Goal: Task Accomplishment & Management: Manage account settings

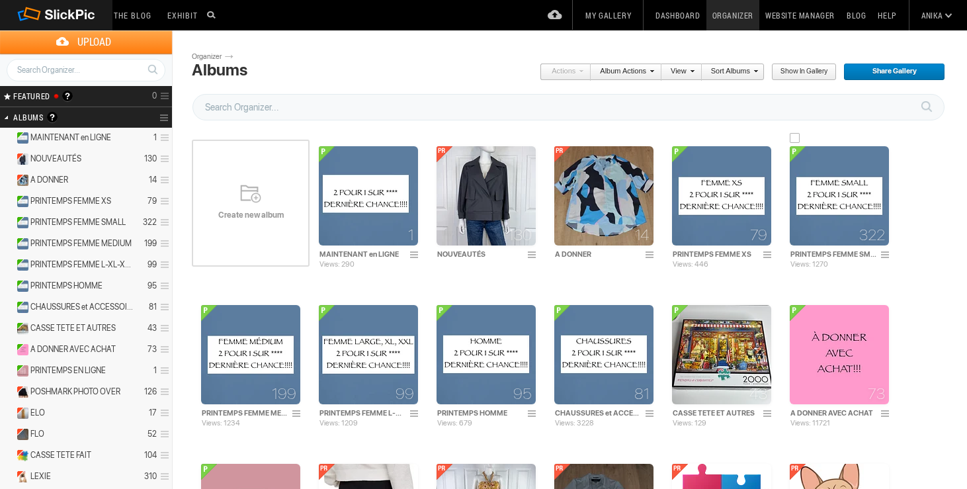
click at [865, 214] on img at bounding box center [838, 195] width 99 height 99
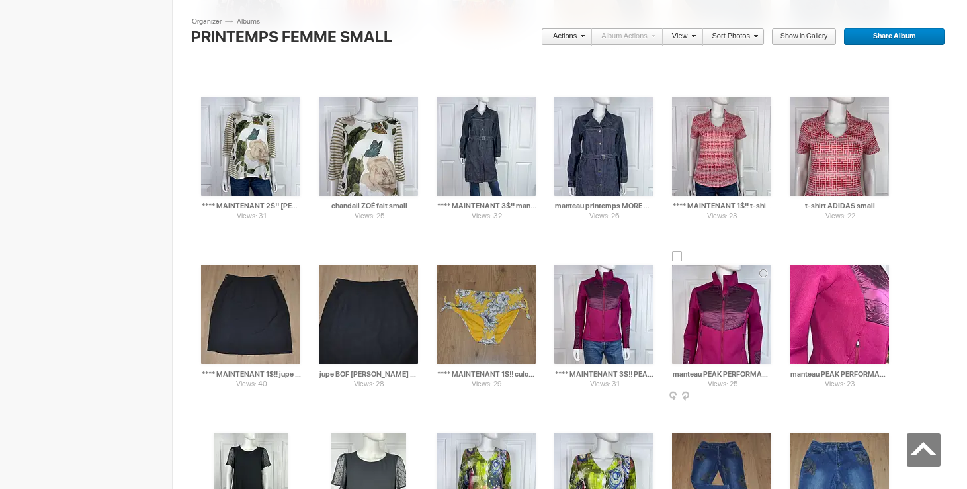
scroll to position [7780, 0]
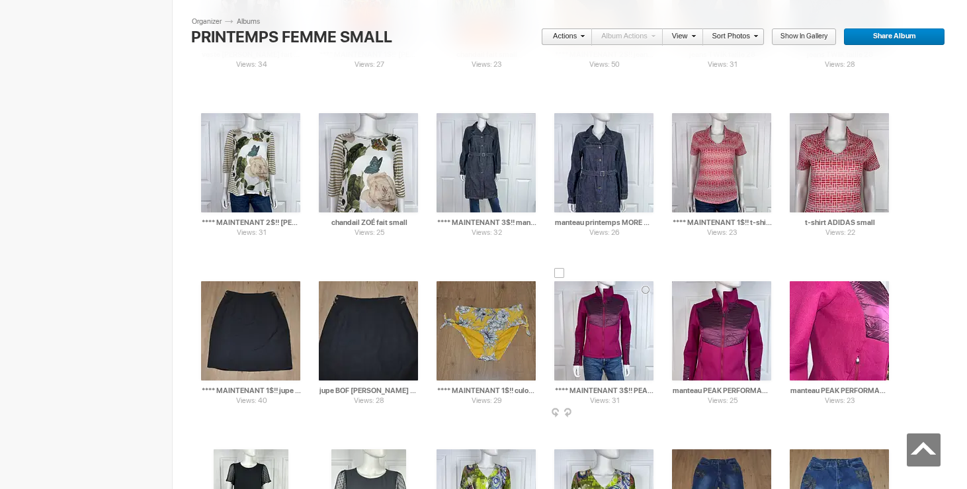
click at [558, 273] on div at bounding box center [559, 273] width 11 height 11
click at [678, 277] on div at bounding box center [677, 273] width 11 height 11
click at [793, 270] on div at bounding box center [794, 273] width 11 height 11
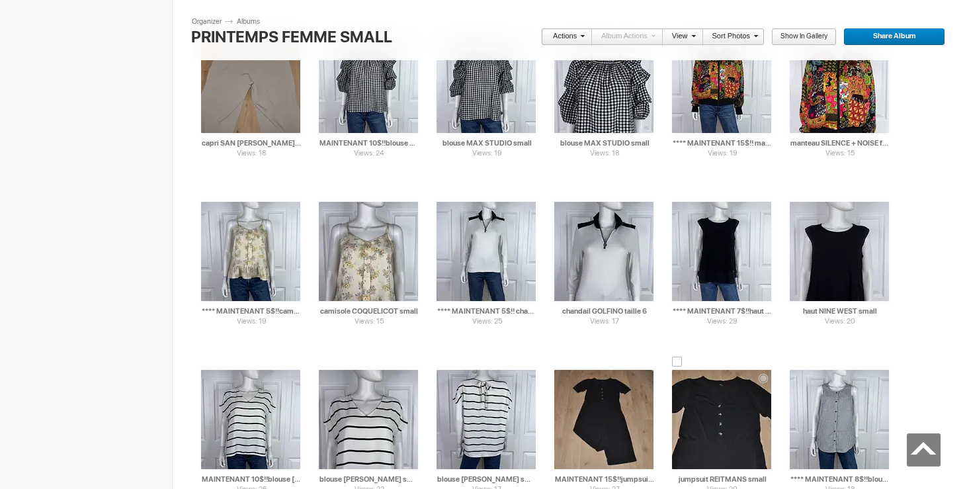
scroll to position [2057, 0]
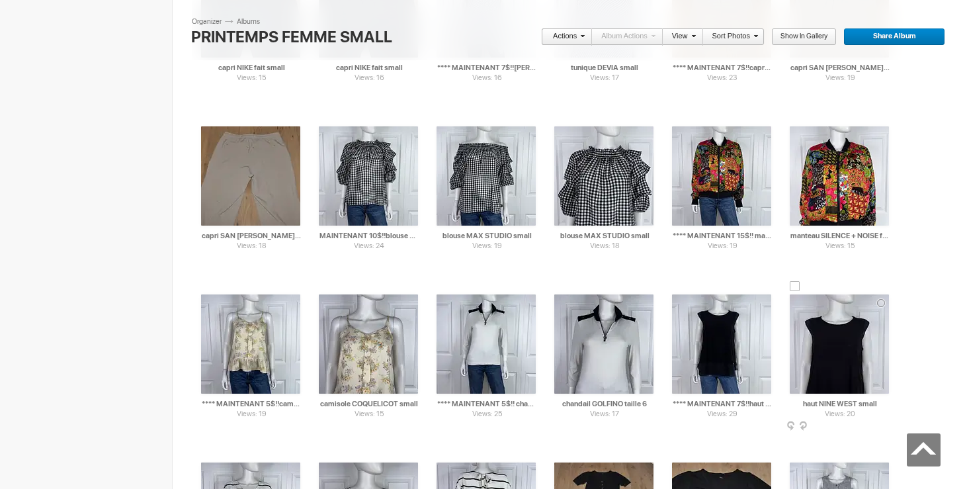
click at [796, 286] on div at bounding box center [794, 286] width 11 height 11
click at [681, 284] on div at bounding box center [677, 286] width 11 height 11
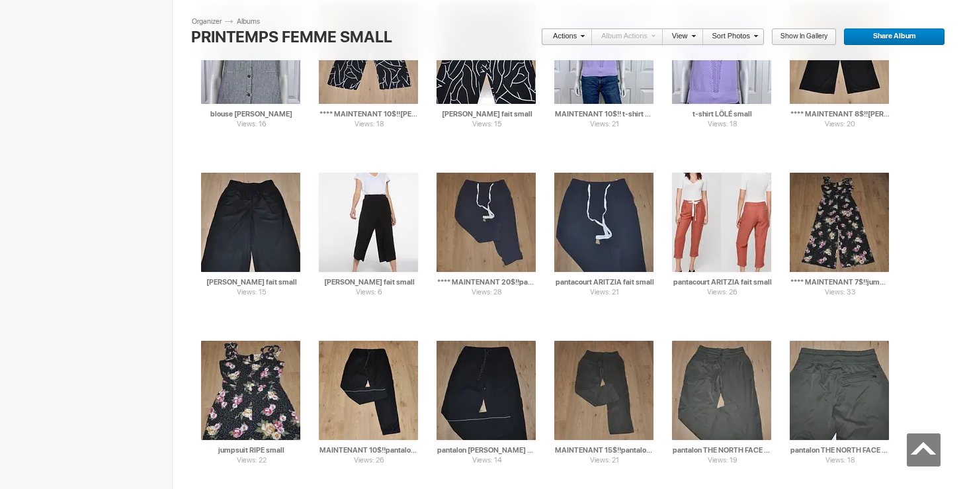
scroll to position [2575, 0]
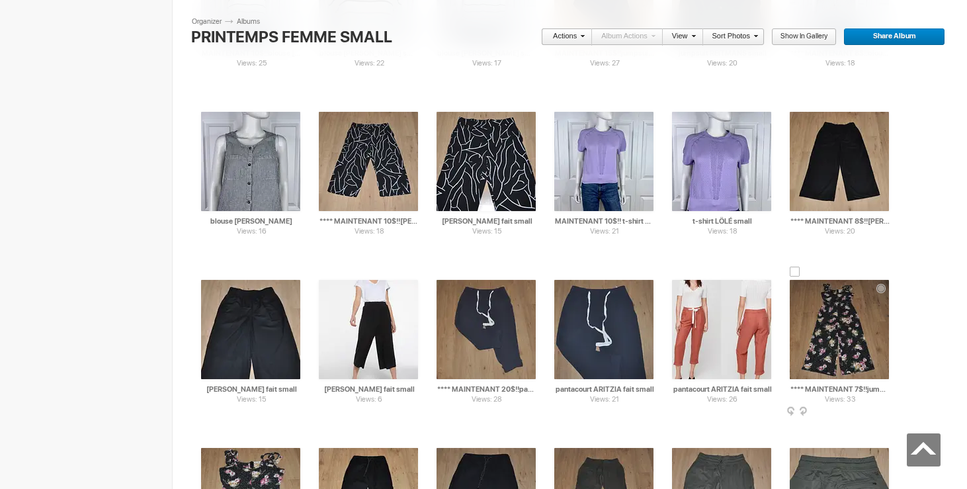
click at [797, 271] on div at bounding box center [794, 271] width 11 height 11
click at [208, 438] on div at bounding box center [206, 439] width 11 height 11
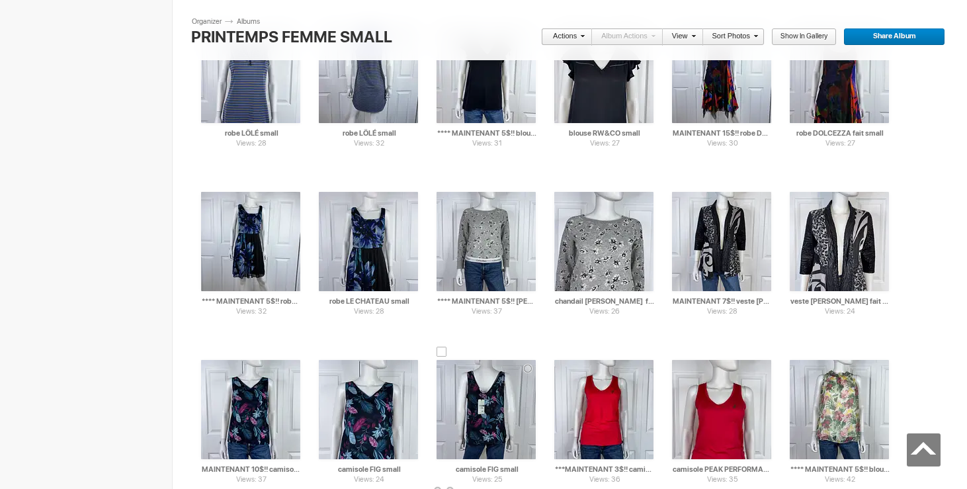
scroll to position [4881, 0]
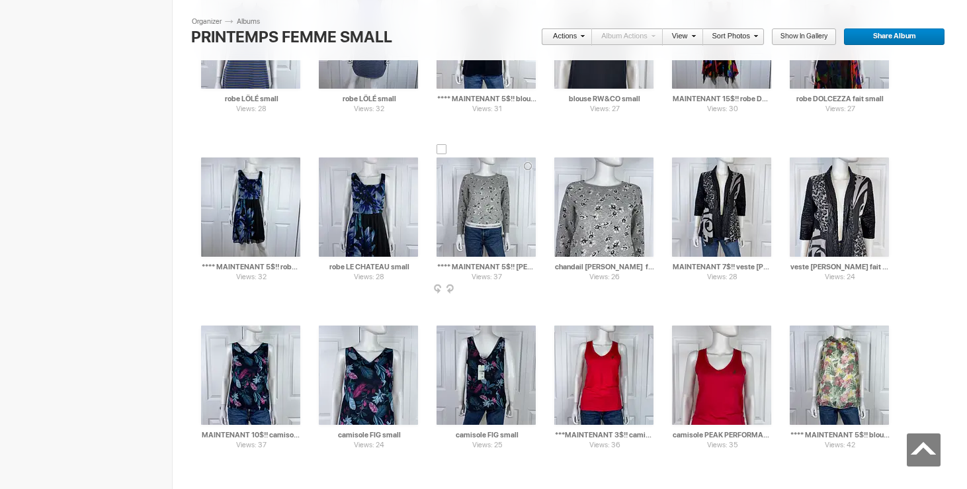
click at [440, 147] on div at bounding box center [441, 149] width 11 height 11
click at [560, 147] on div at bounding box center [559, 149] width 11 height 11
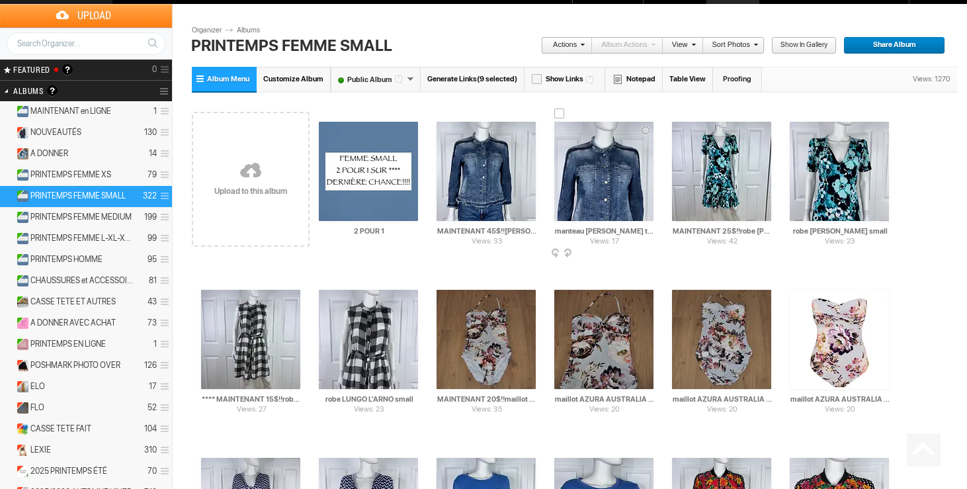
scroll to position [0, 0]
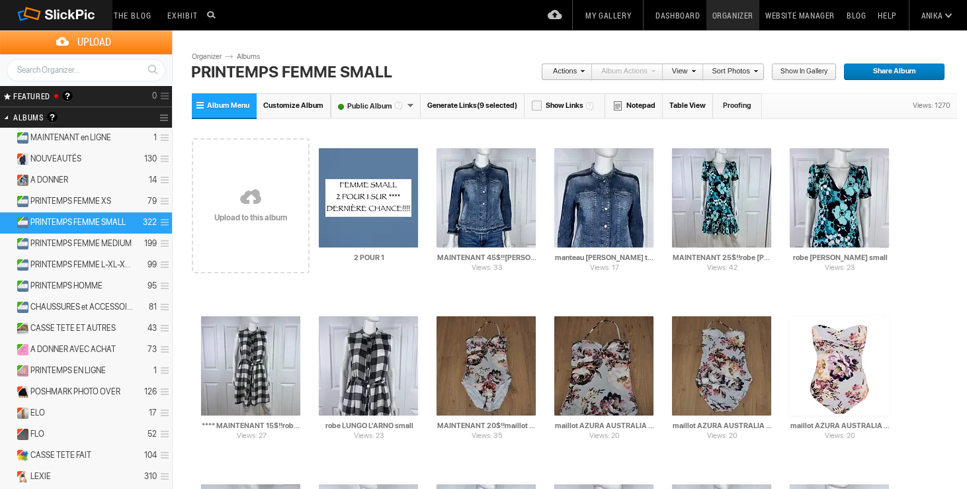
click at [579, 69] on span at bounding box center [581, 71] width 8 height 8
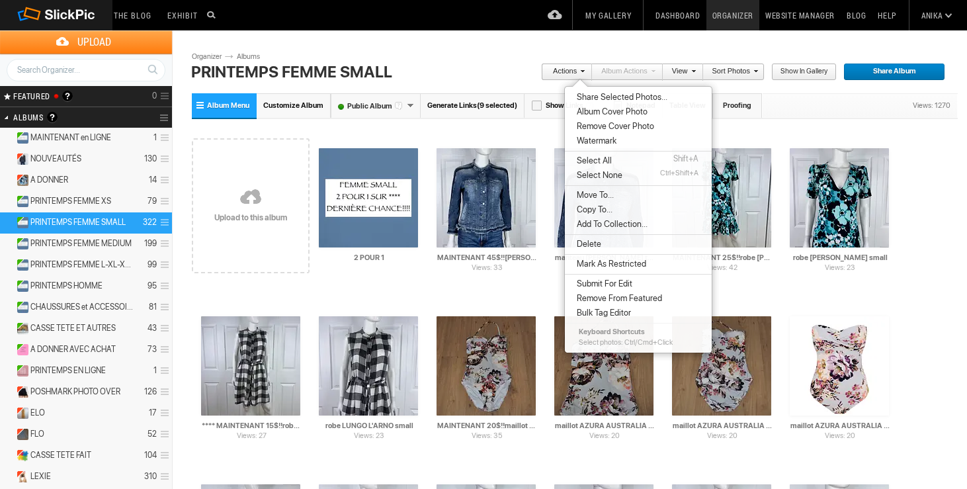
click at [604, 191] on span "Move To..." at bounding box center [593, 195] width 41 height 11
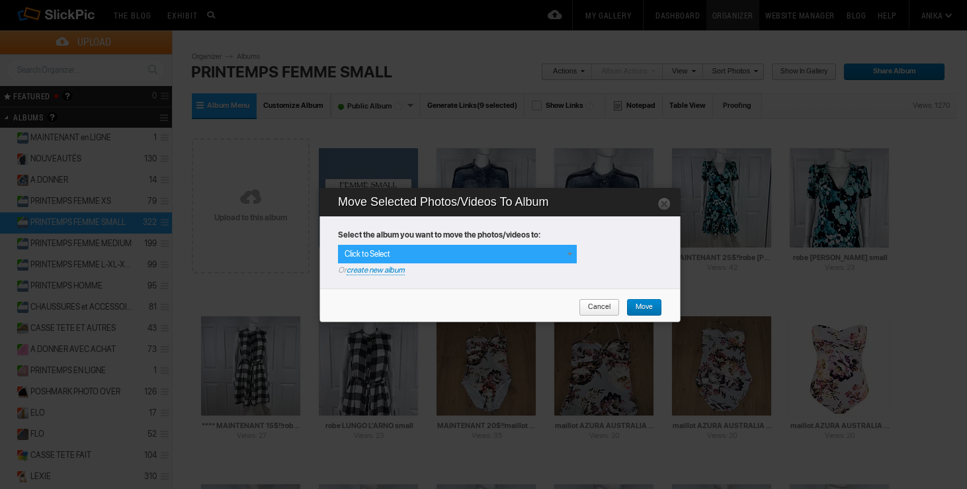
click at [568, 251] on span at bounding box center [569, 254] width 11 height 11
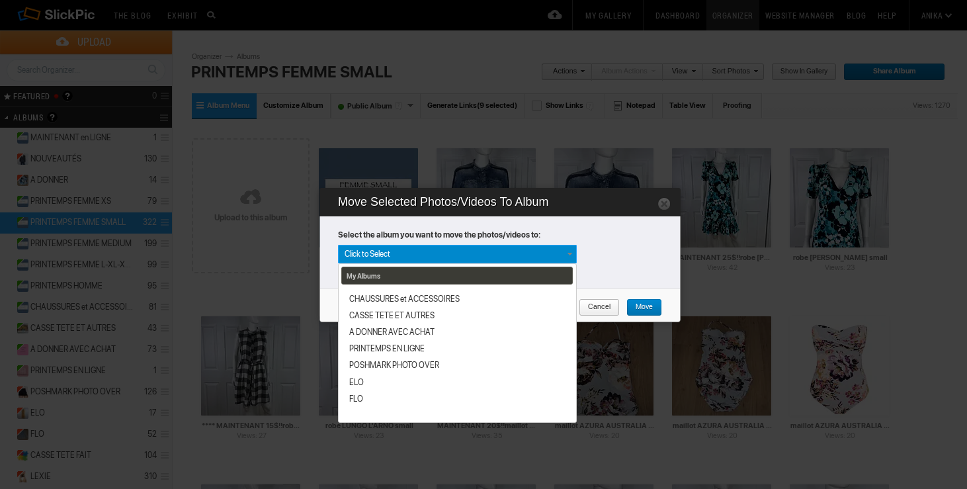
scroll to position [225, 0]
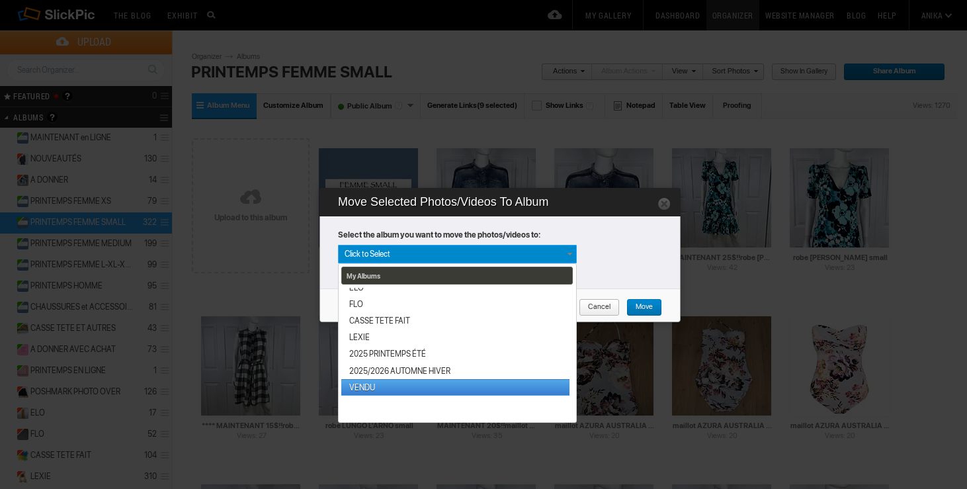
click at [393, 384] on link "VENDU" at bounding box center [455, 387] width 228 height 17
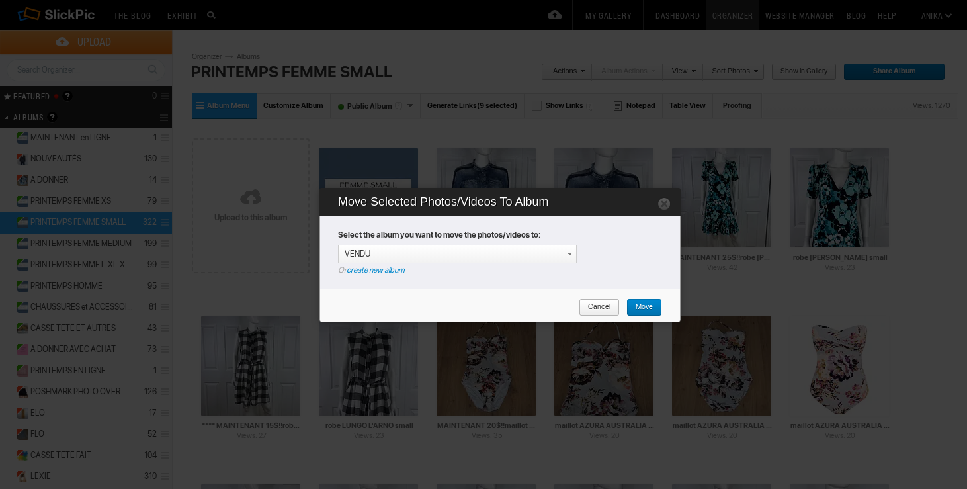
click at [646, 303] on span "Move" at bounding box center [639, 307] width 26 height 17
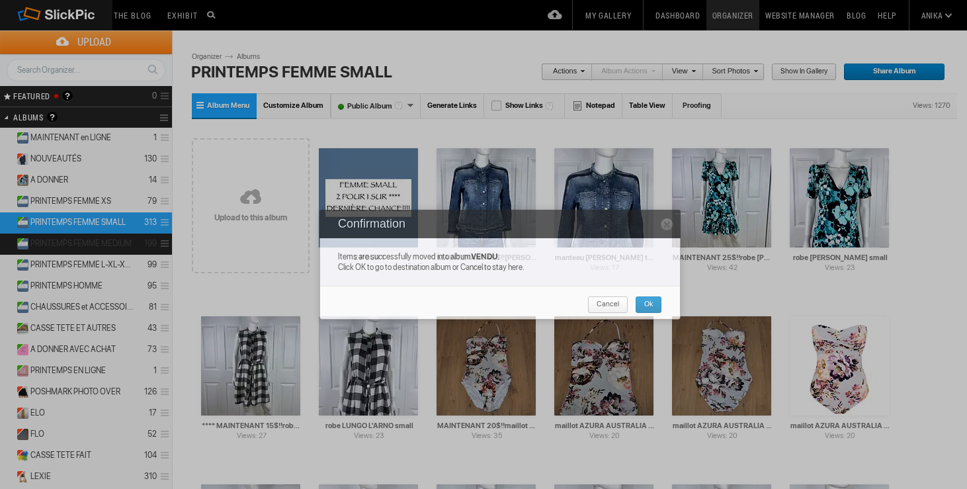
click at [99, 241] on span "PRINTEMPS FEMME MEDIUM" at bounding box center [80, 243] width 101 height 11
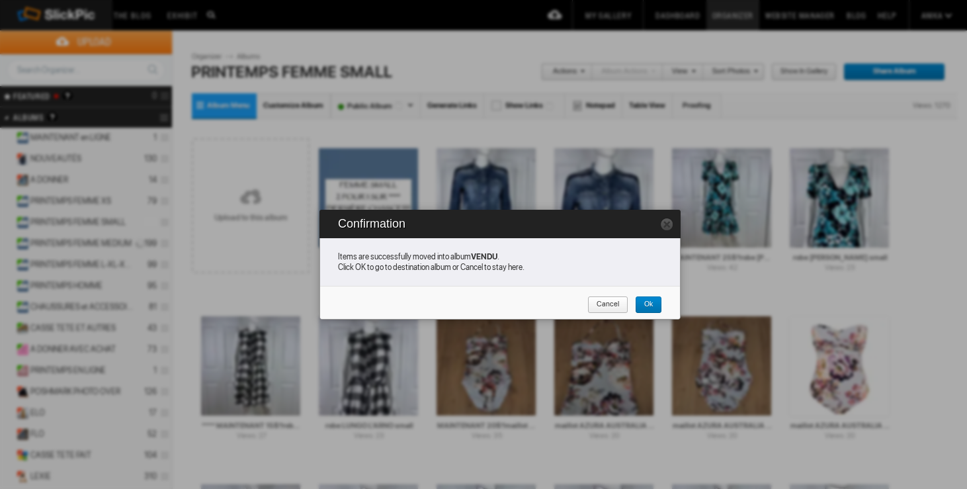
click at [602, 307] on span "Cancel" at bounding box center [603, 304] width 32 height 17
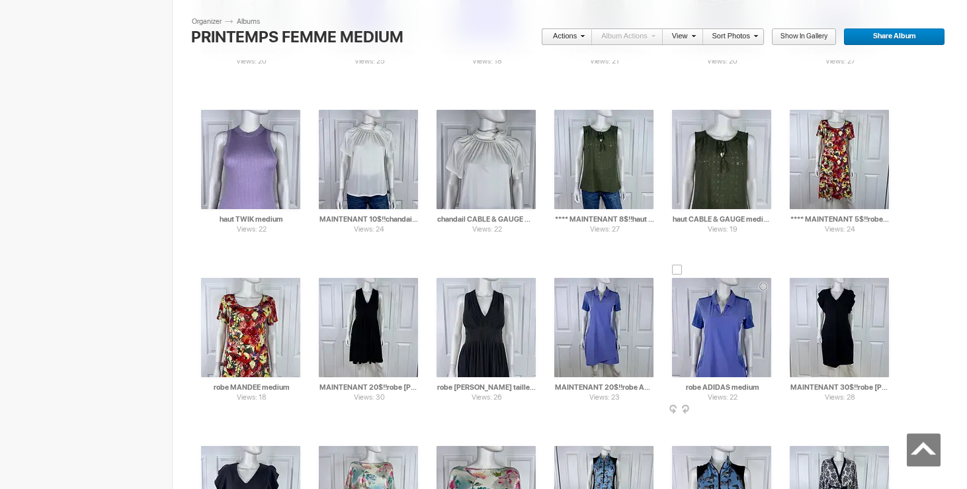
scroll to position [2757, 0]
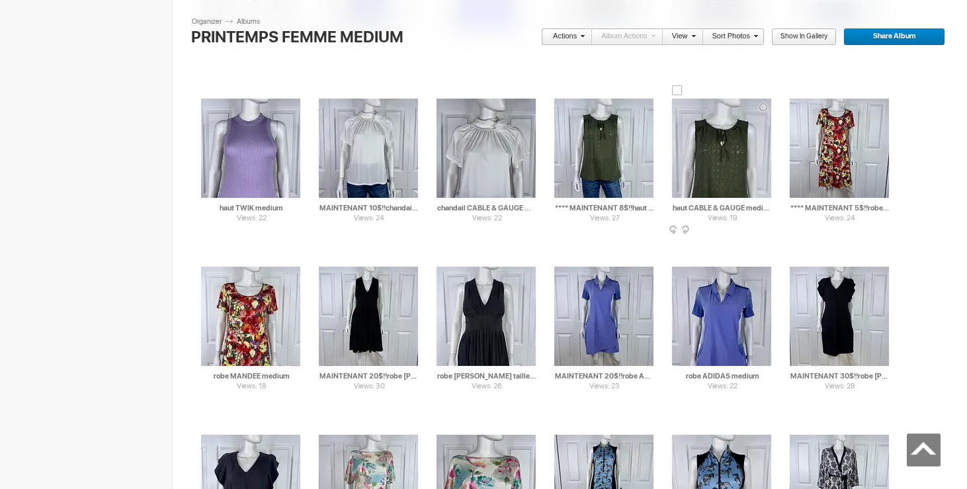
click at [674, 93] on div at bounding box center [677, 90] width 11 height 11
click at [557, 95] on div at bounding box center [559, 90] width 11 height 11
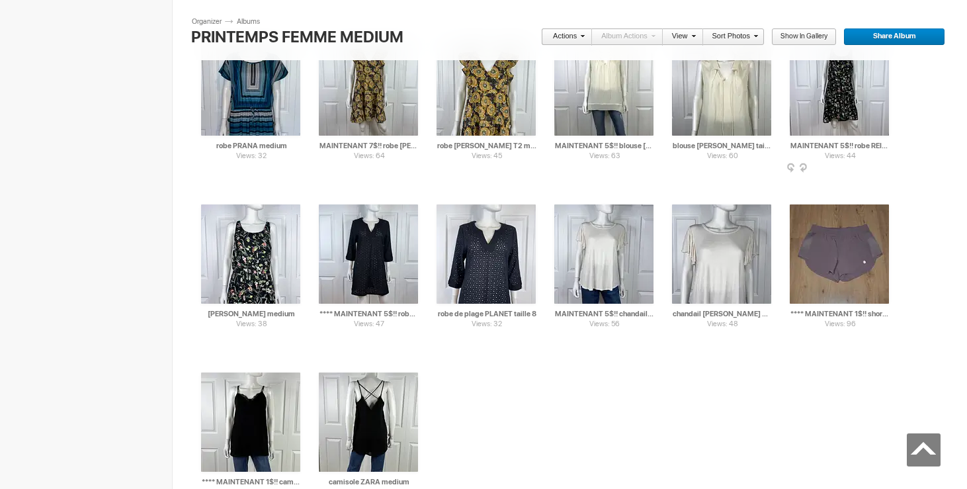
scroll to position [5423, 0]
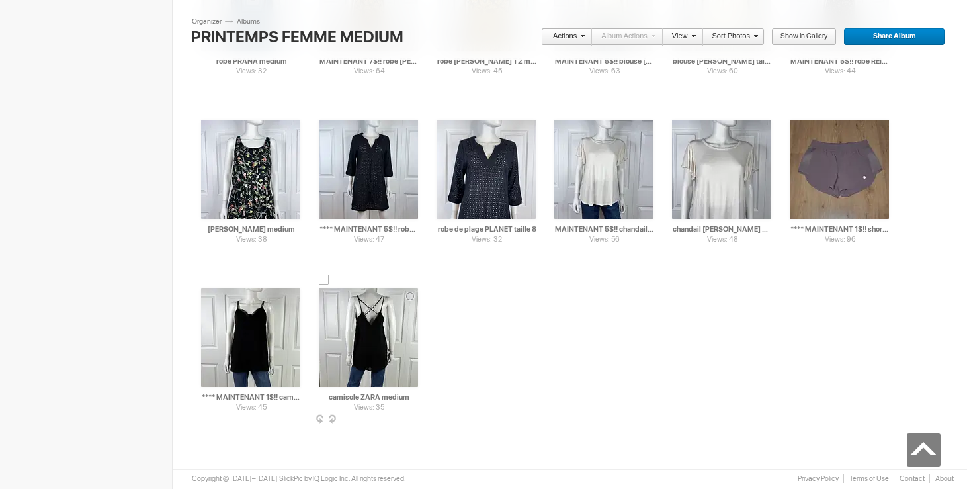
click at [323, 282] on div at bounding box center [324, 279] width 11 height 11
click at [209, 280] on div at bounding box center [206, 279] width 11 height 11
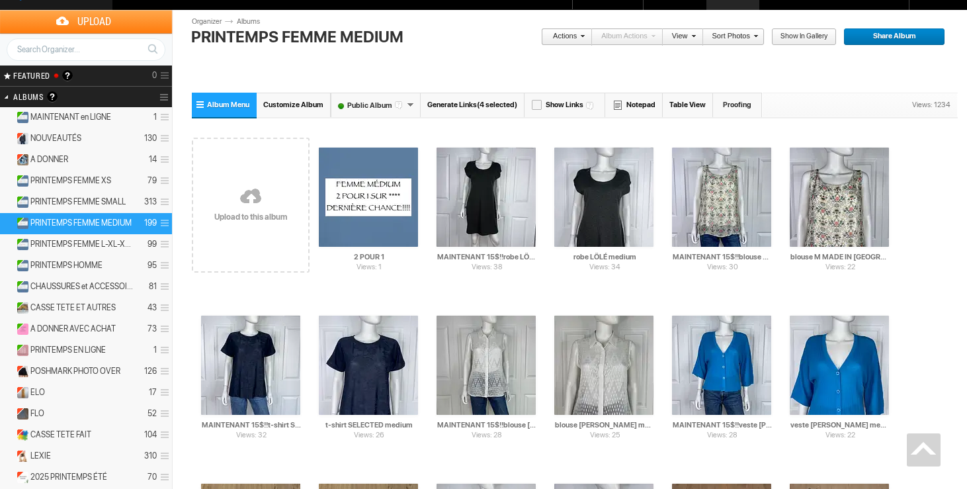
scroll to position [0, 0]
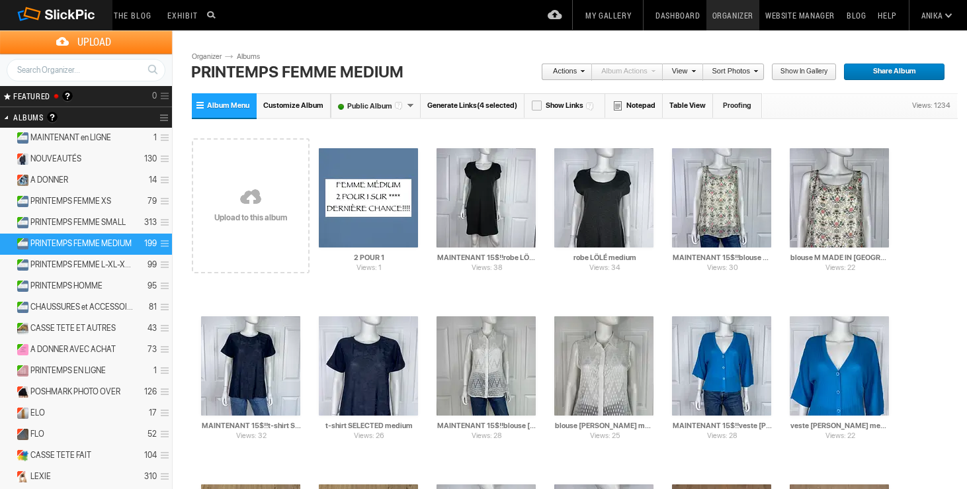
click at [573, 66] on link "Actions" at bounding box center [563, 71] width 44 height 17
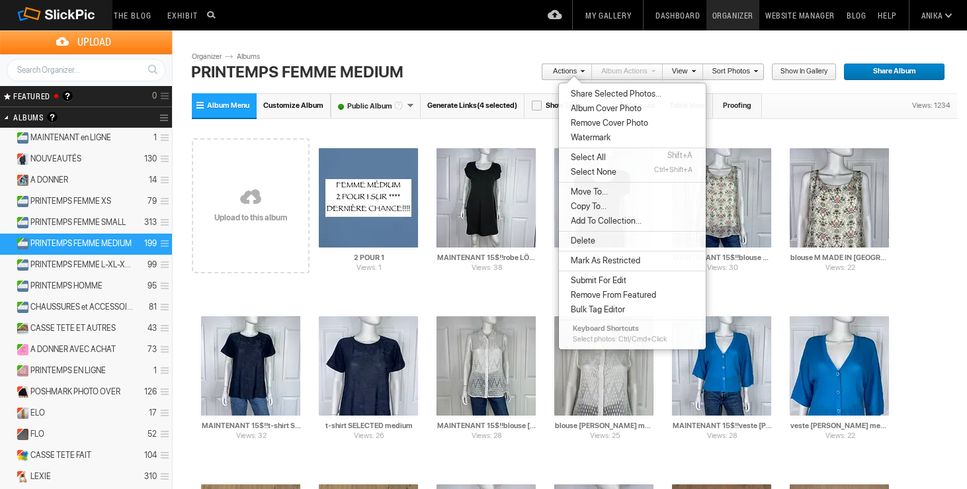
click at [583, 194] on span "Move To..." at bounding box center [587, 191] width 41 height 11
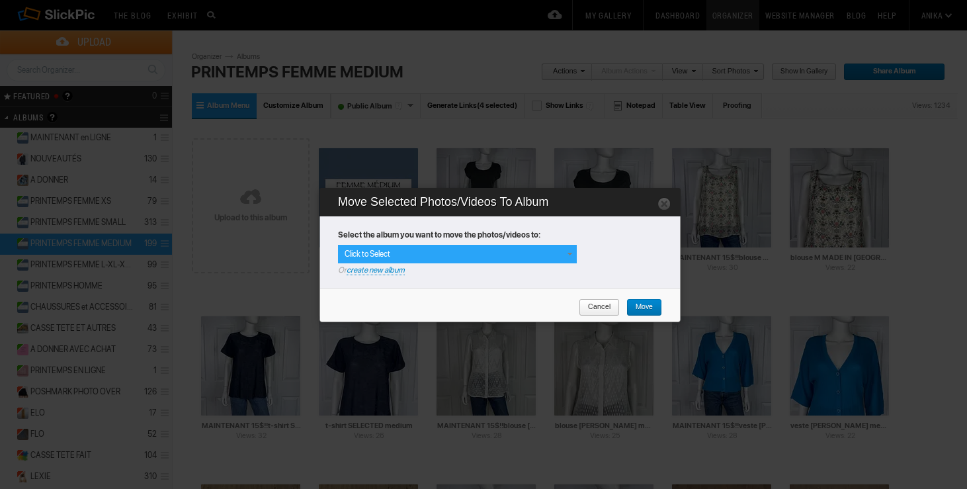
click at [571, 249] on span at bounding box center [569, 254] width 11 height 11
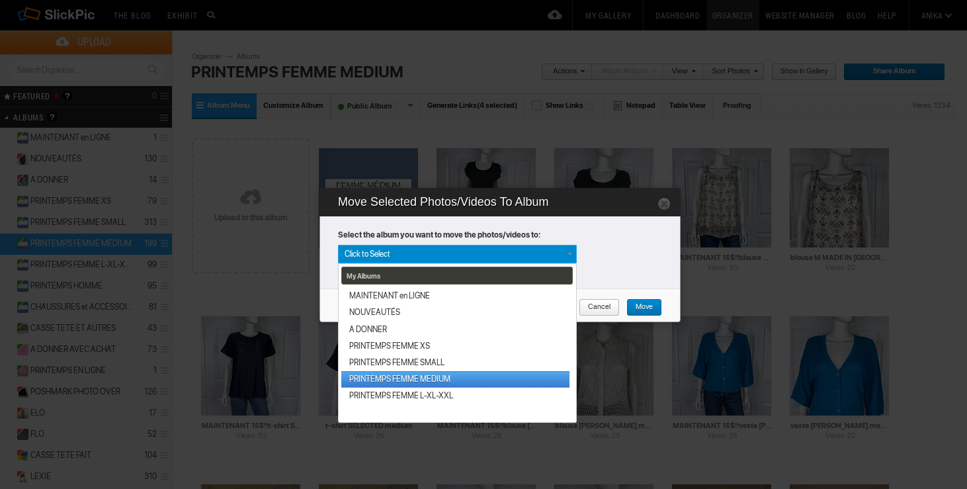
scroll to position [225, 0]
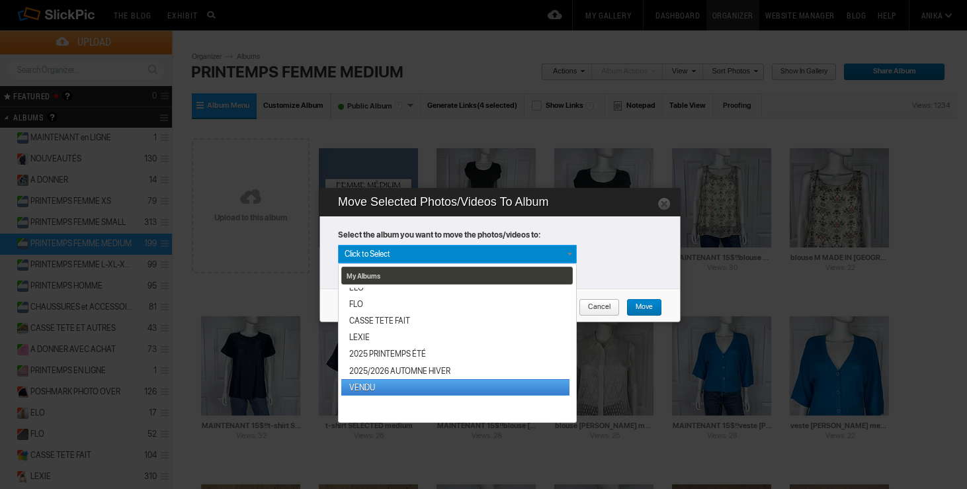
click at [382, 383] on link "VENDU" at bounding box center [455, 387] width 228 height 17
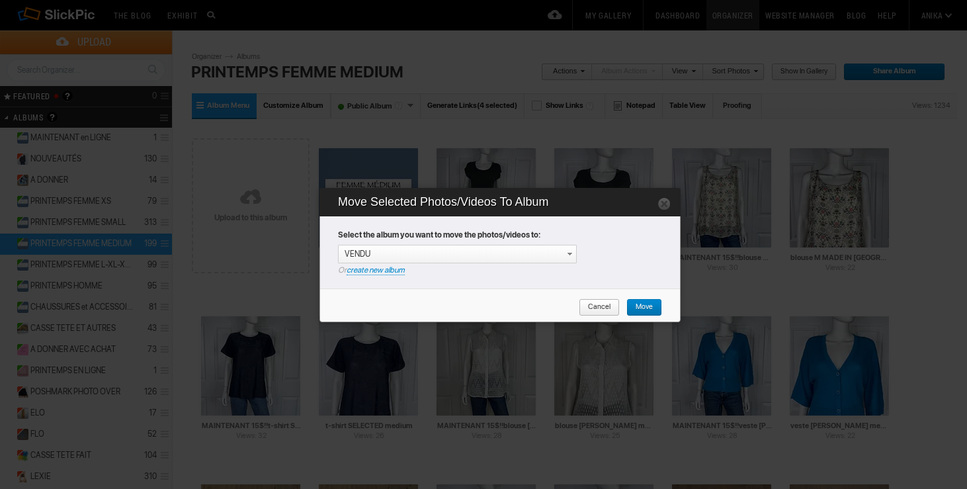
click at [648, 309] on span "Move" at bounding box center [639, 307] width 26 height 17
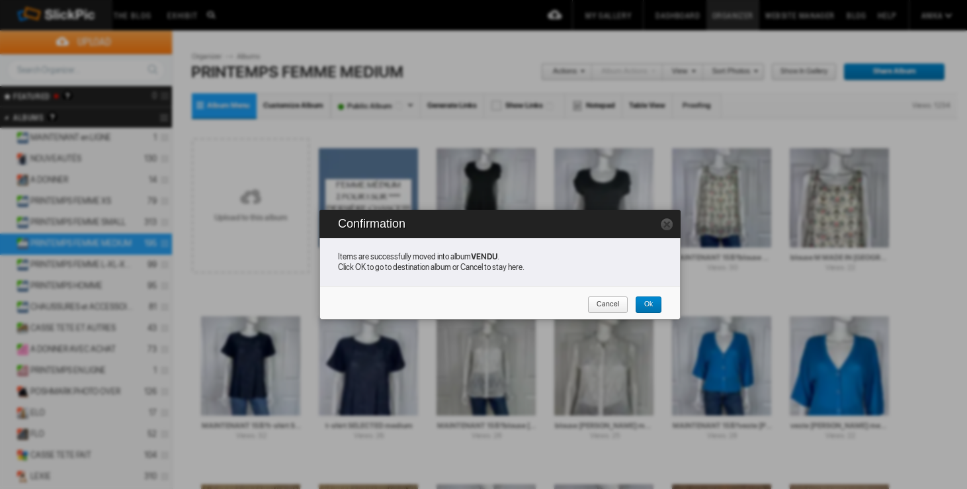
click at [618, 302] on link "Cancel" at bounding box center [607, 304] width 41 height 17
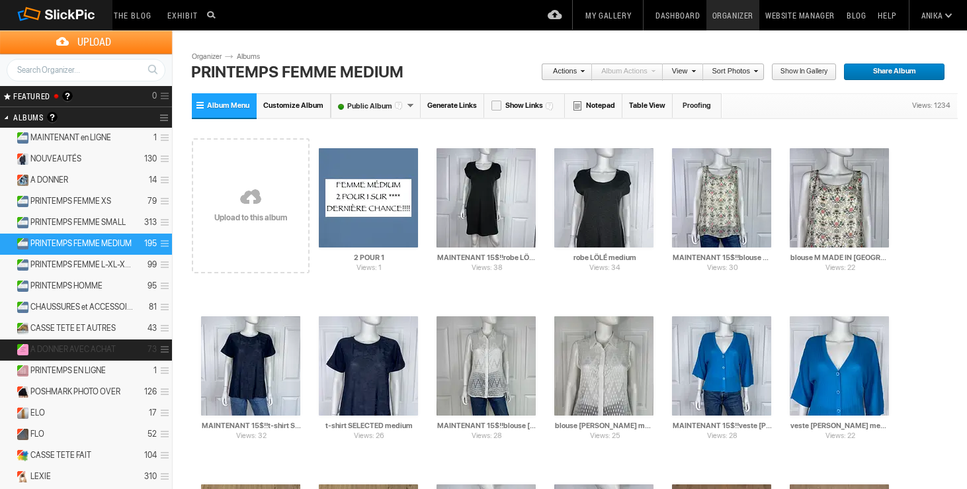
click at [83, 344] on span "A DONNER AVEC ACHAT" at bounding box center [72, 349] width 85 height 11
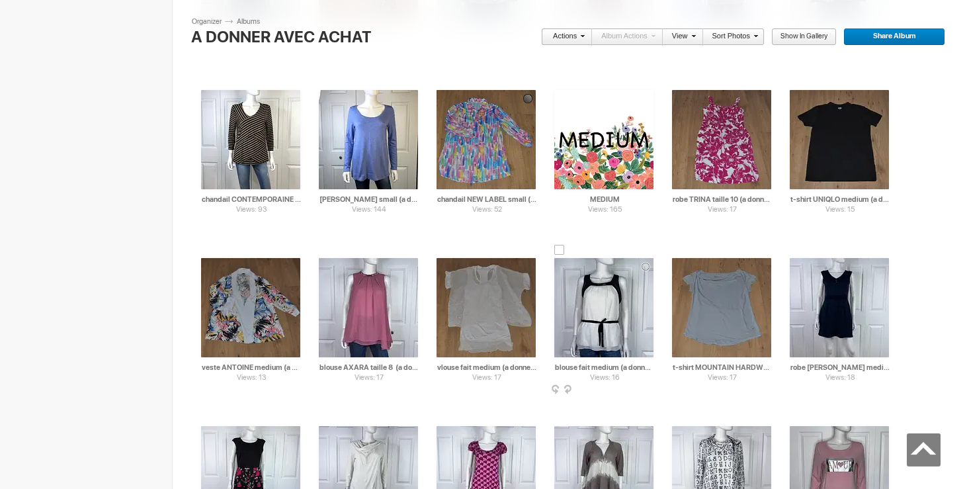
scroll to position [1266, 0]
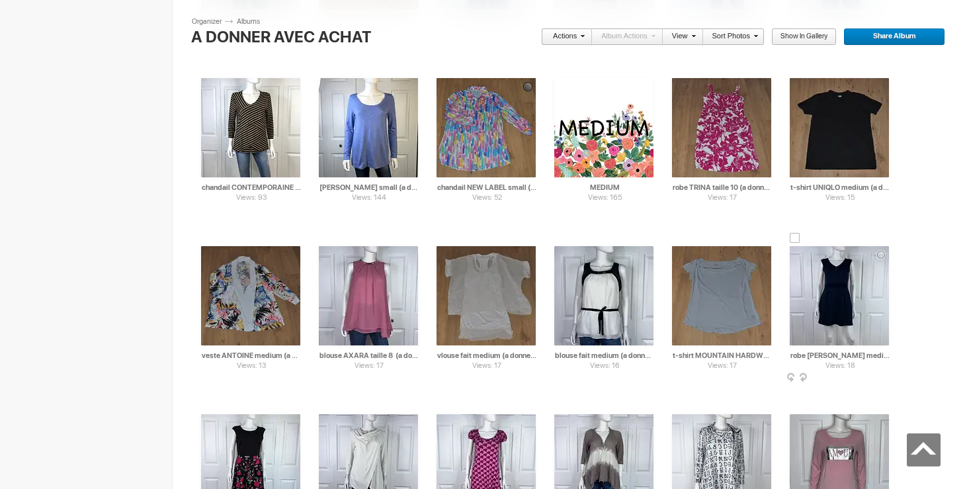
click at [794, 238] on div at bounding box center [794, 238] width 11 height 11
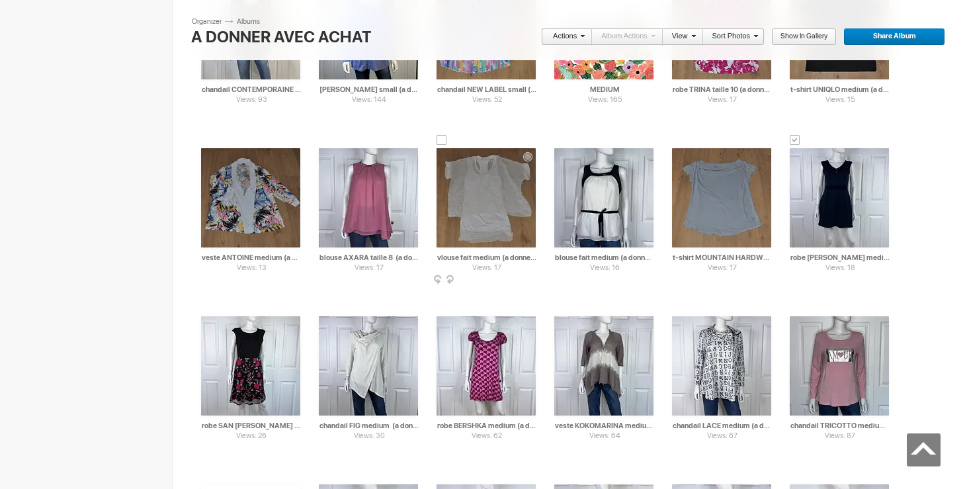
scroll to position [1399, 0]
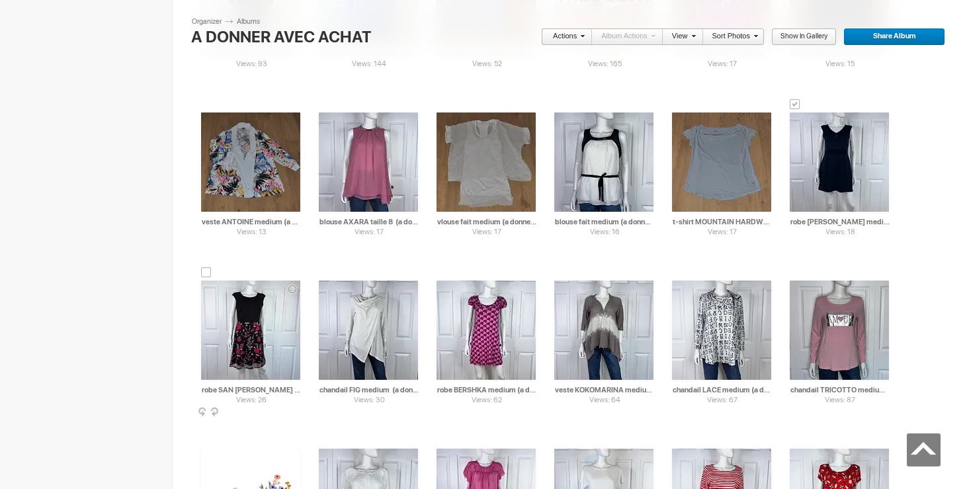
click at [207, 276] on div at bounding box center [206, 272] width 11 height 11
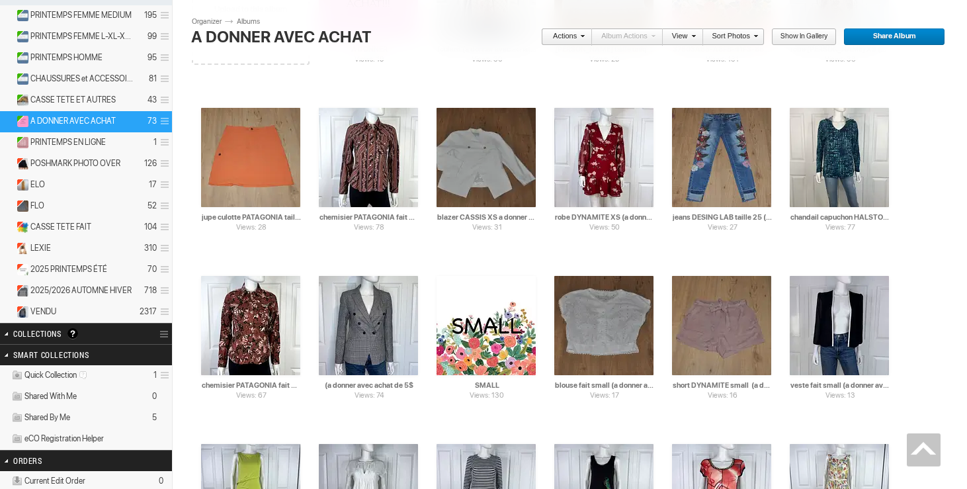
scroll to position [0, 0]
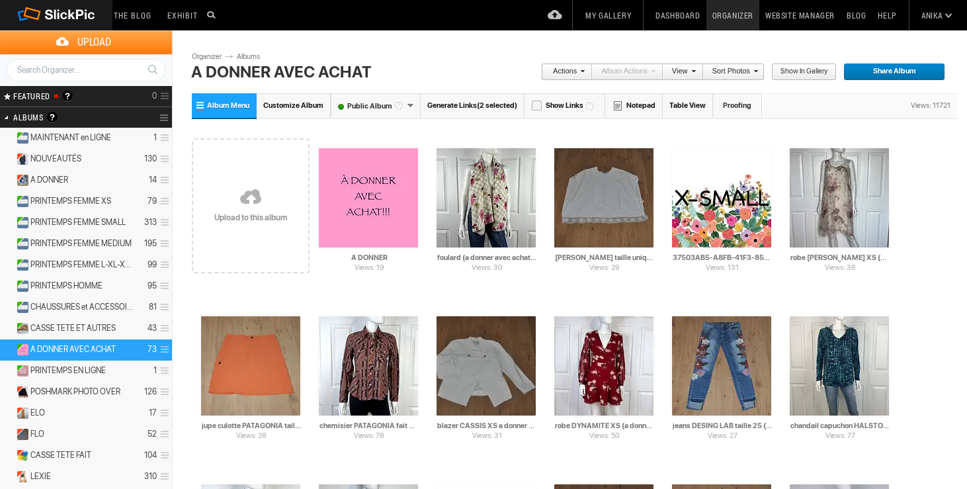
click at [581, 72] on span at bounding box center [581, 71] width 8 height 8
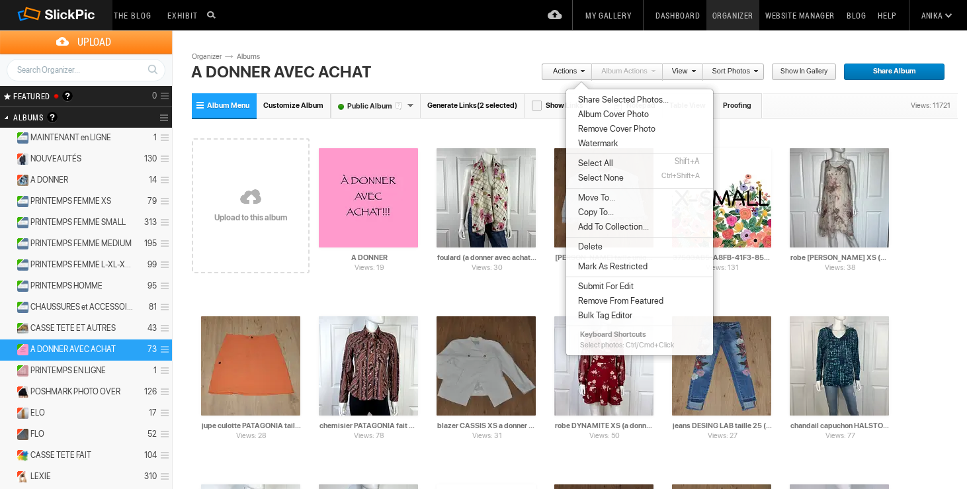
click at [608, 194] on span "Move To..." at bounding box center [594, 197] width 41 height 11
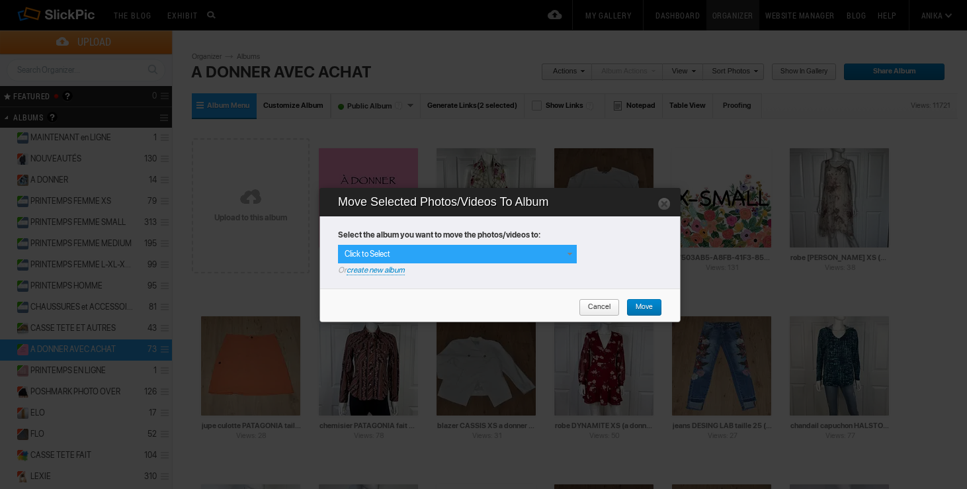
click at [567, 255] on span at bounding box center [569, 254] width 11 height 11
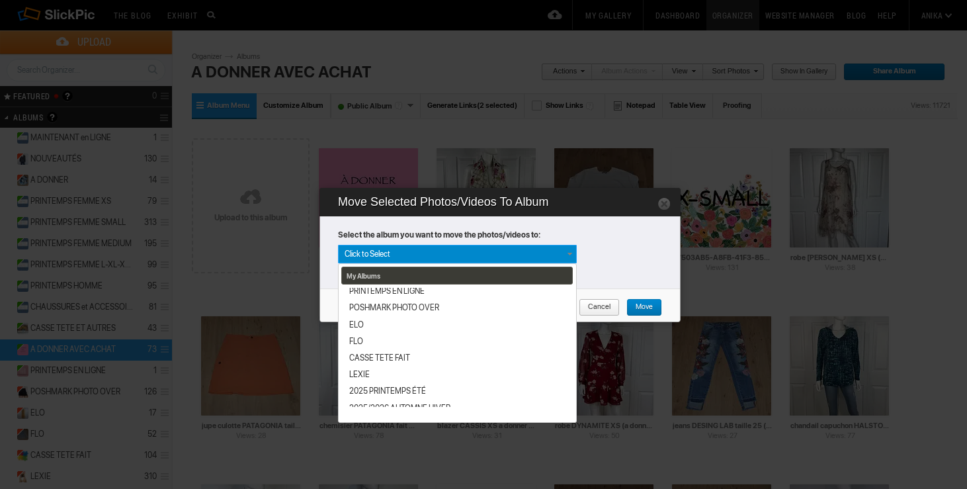
scroll to position [225, 0]
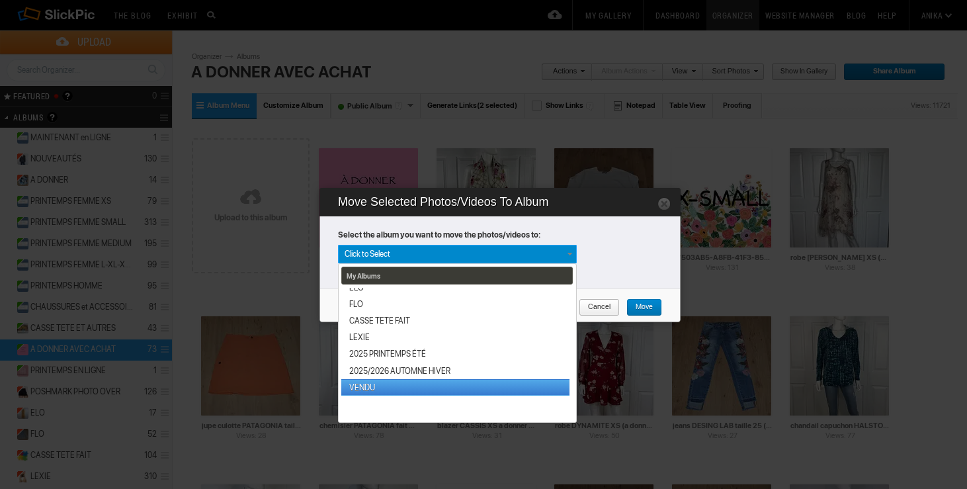
click at [393, 382] on link "VENDU" at bounding box center [455, 387] width 228 height 17
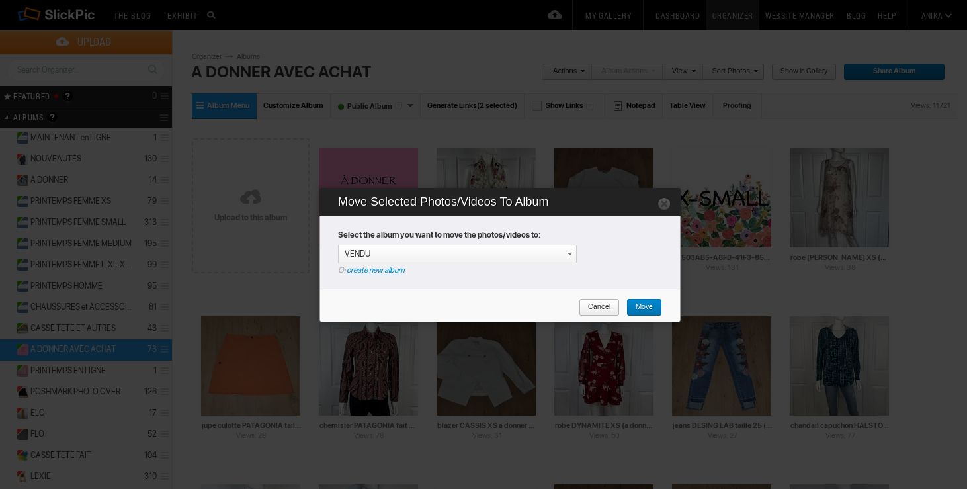
click at [647, 309] on span "Move" at bounding box center [639, 307] width 26 height 17
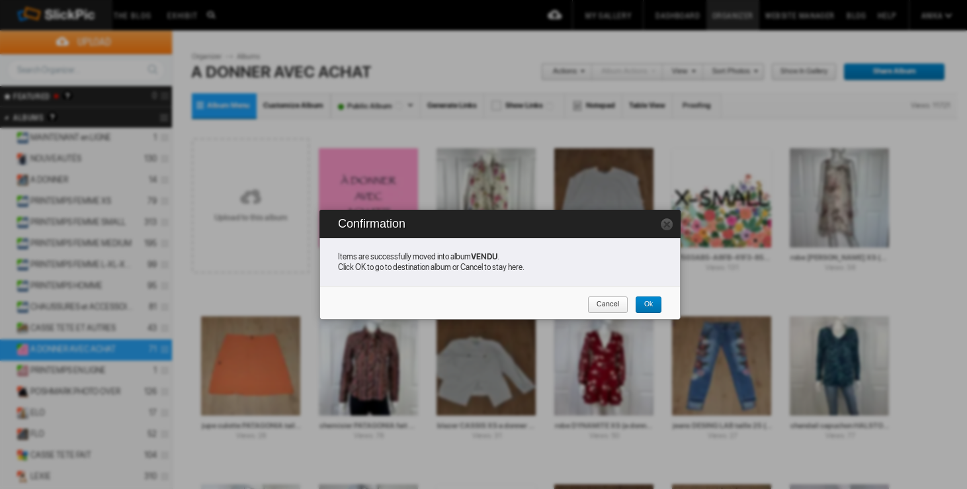
click at [624, 301] on link "Cancel" at bounding box center [607, 304] width 41 height 17
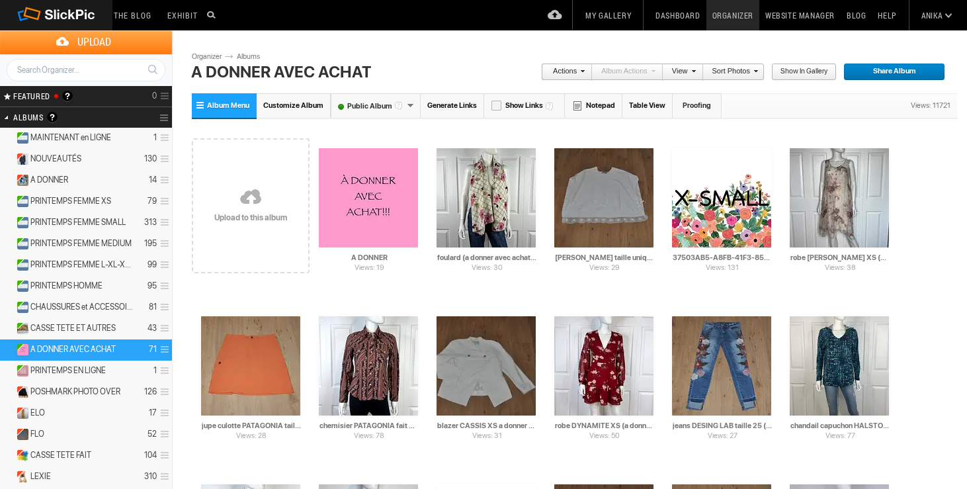
click at [665, 16] on link "Dashboard" at bounding box center [677, 15] width 56 height 30
